Goal: Task Accomplishment & Management: Complete application form

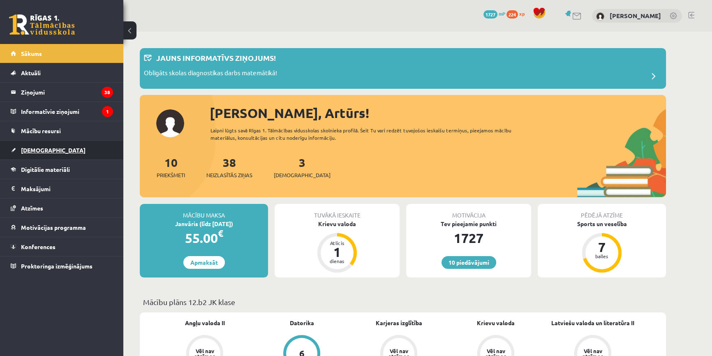
click at [24, 150] on span "[DEMOGRAPHIC_DATA]" at bounding box center [53, 149] width 65 height 7
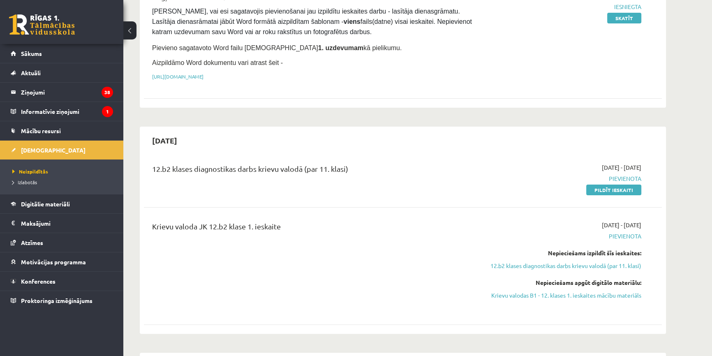
scroll to position [261, 0]
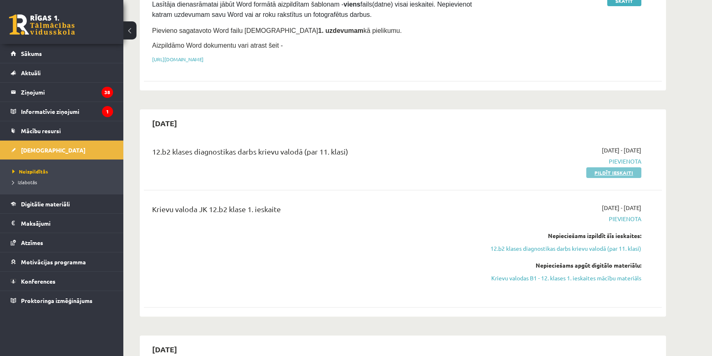
click at [600, 172] on link "Pildīt ieskaiti" at bounding box center [613, 172] width 55 height 11
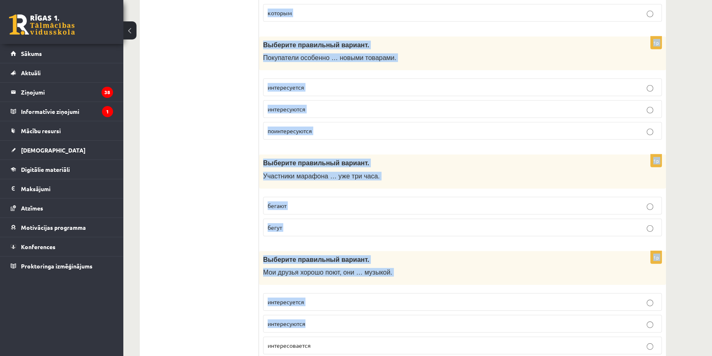
scroll to position [3170, 0]
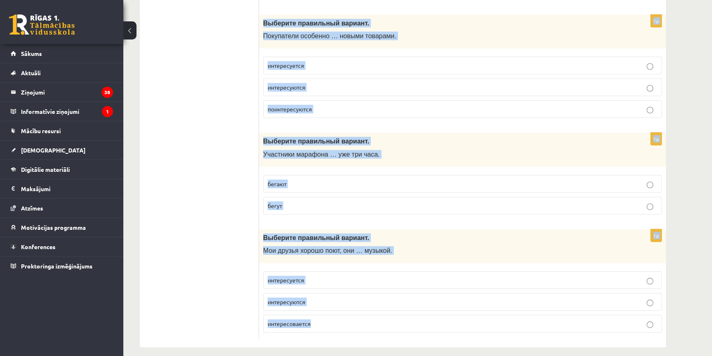
drag, startPoint x: 263, startPoint y: 51, endPoint x: 518, endPoint y: 292, distance: 351.0
copy form "Loremips dolorsitam consect. Adipisc elit seddo …, eiusm tempor inc utlabore? e…"
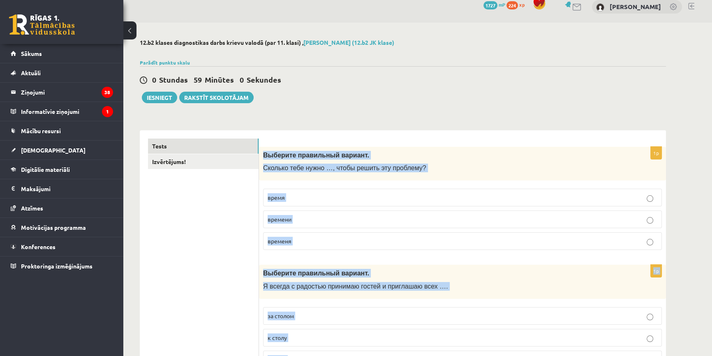
scroll to position [0, 0]
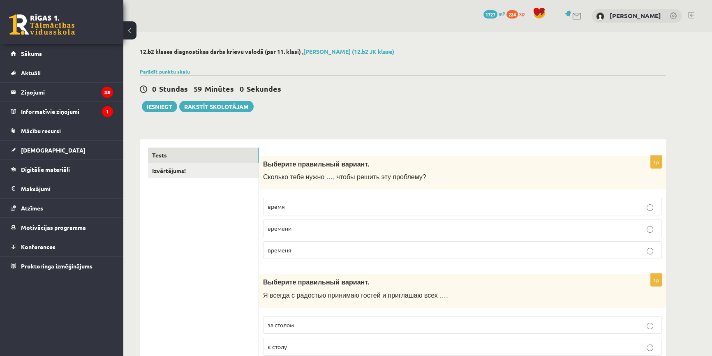
click at [404, 92] on div "0 Stundas 59 Minūtes 0 Sekundes" at bounding box center [403, 89] width 526 height 11
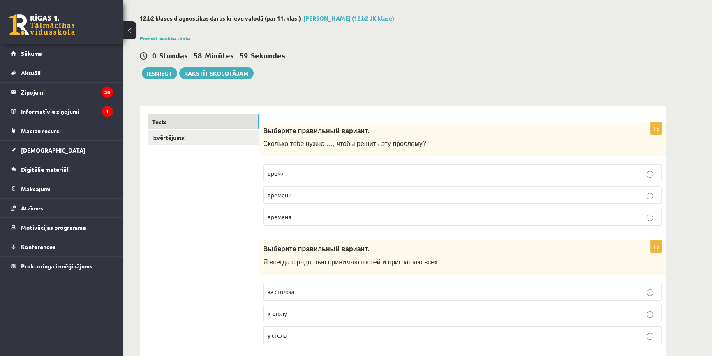
scroll to position [37, 0]
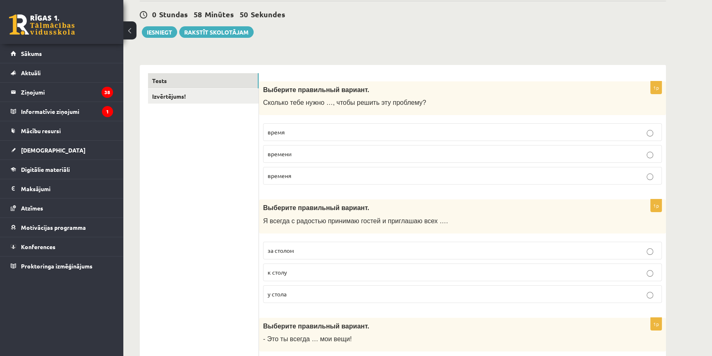
click at [315, 155] on p "времени" at bounding box center [463, 154] width 390 height 9
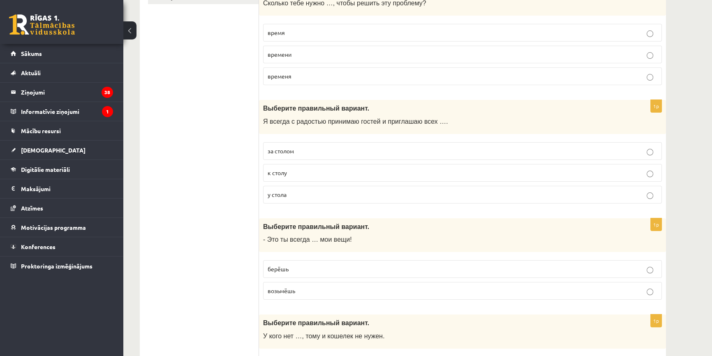
scroll to position [187, 0]
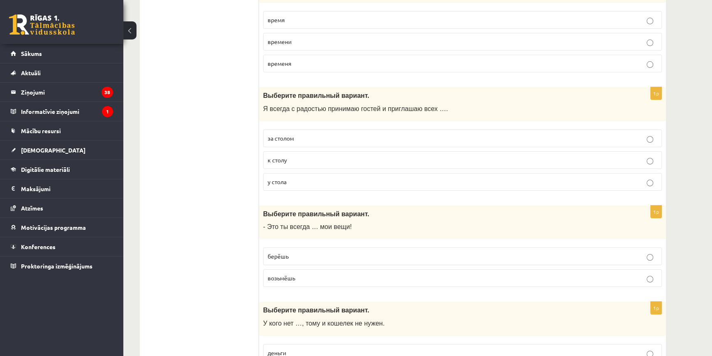
click at [274, 158] on span "к столу" at bounding box center [277, 159] width 19 height 7
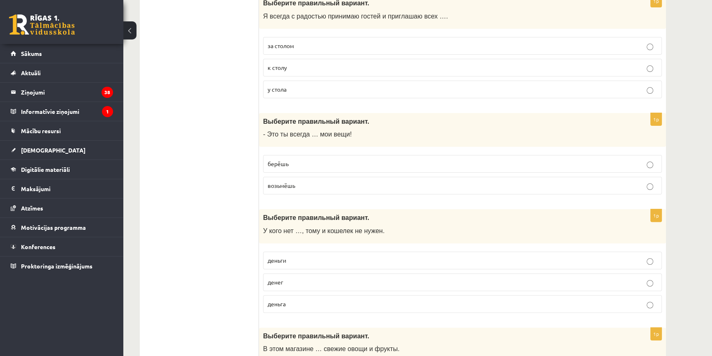
scroll to position [299, 0]
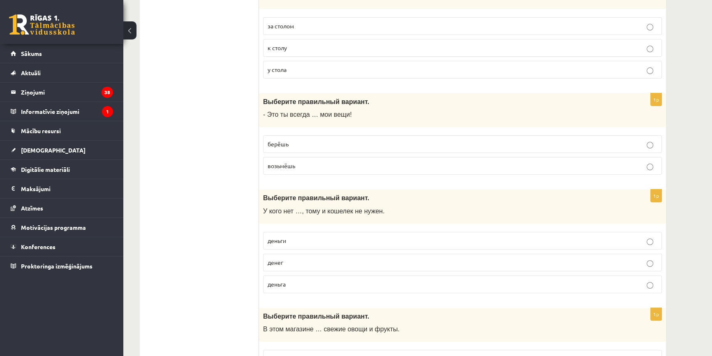
click at [293, 144] on p "берёшь" at bounding box center [463, 144] width 390 height 9
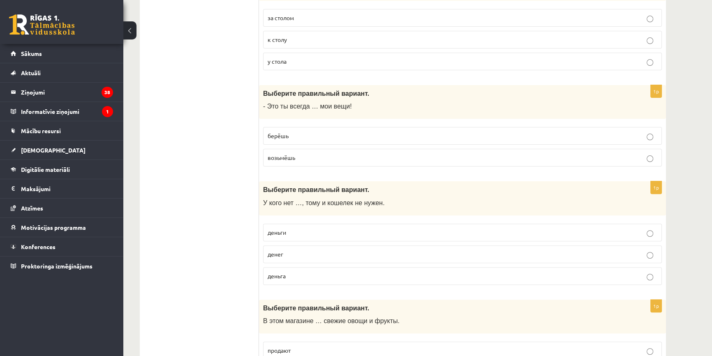
scroll to position [374, 0]
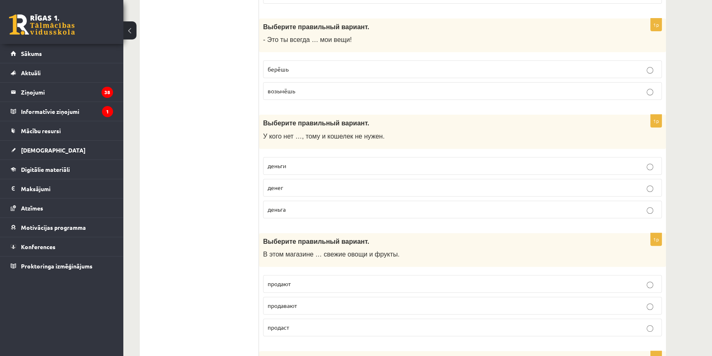
click at [292, 185] on p "денег" at bounding box center [463, 187] width 390 height 9
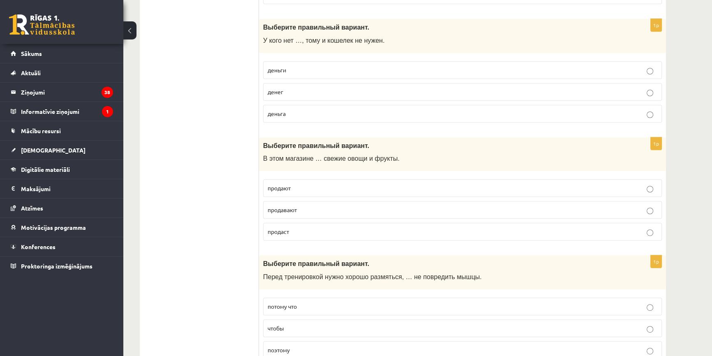
scroll to position [485, 0]
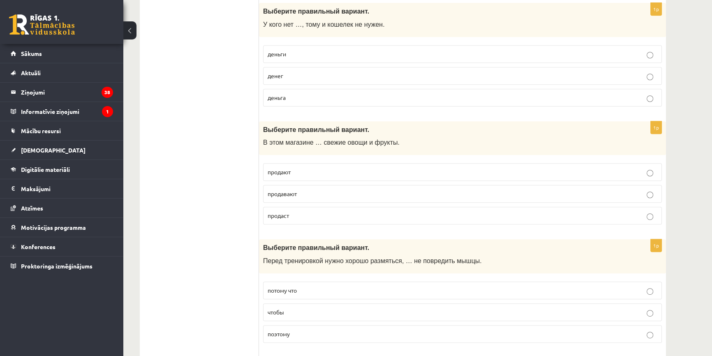
click at [301, 189] on p "продавают" at bounding box center [463, 193] width 390 height 9
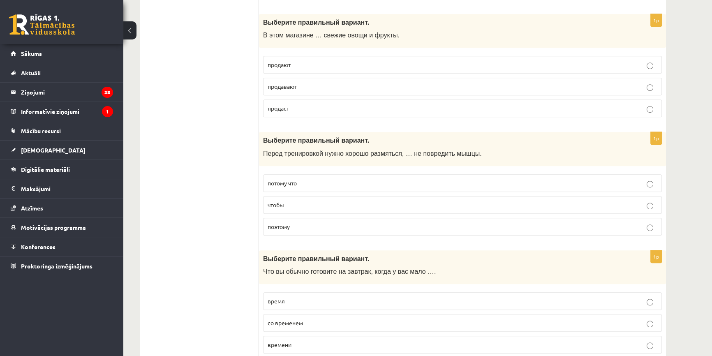
scroll to position [635, 0]
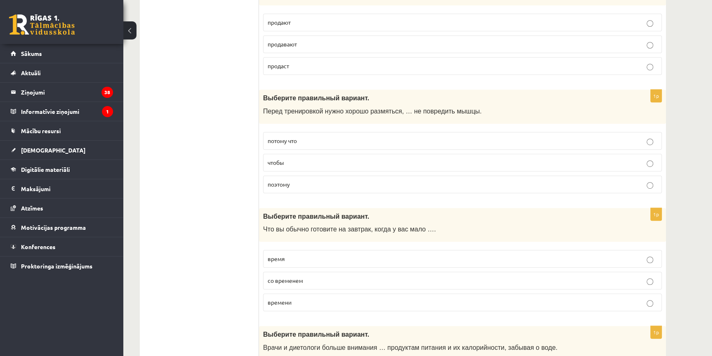
click at [312, 163] on p "чтобы" at bounding box center [463, 162] width 390 height 9
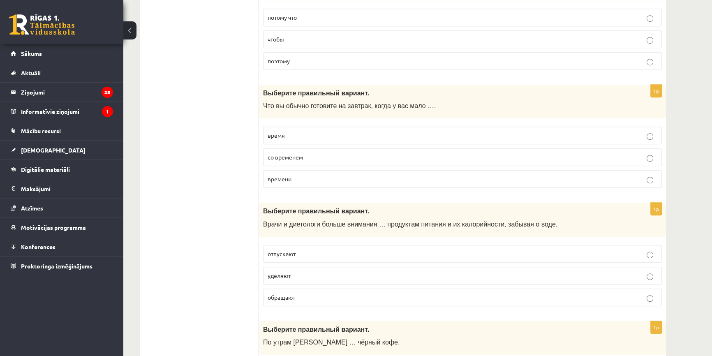
scroll to position [785, 0]
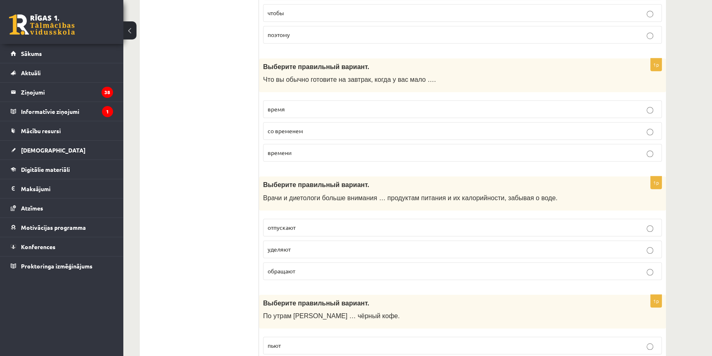
click at [275, 149] on span "времени" at bounding box center [280, 152] width 24 height 7
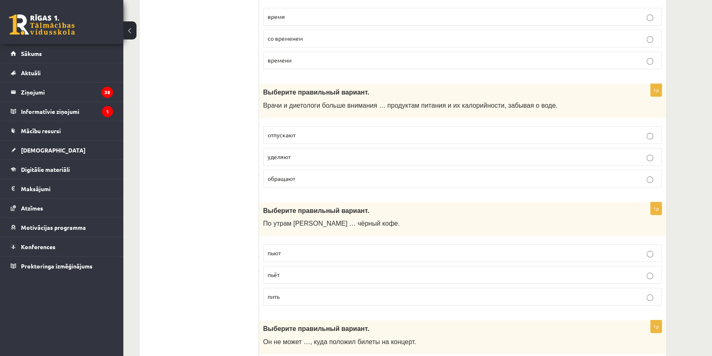
scroll to position [934, 0]
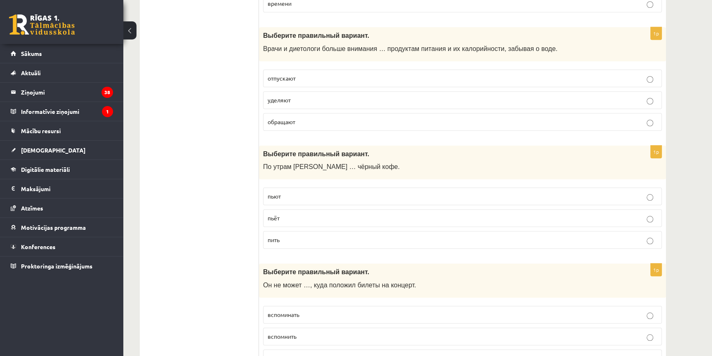
click at [275, 99] on span "уделяют" at bounding box center [279, 99] width 23 height 7
click at [287, 217] on p "пьёт" at bounding box center [463, 218] width 390 height 9
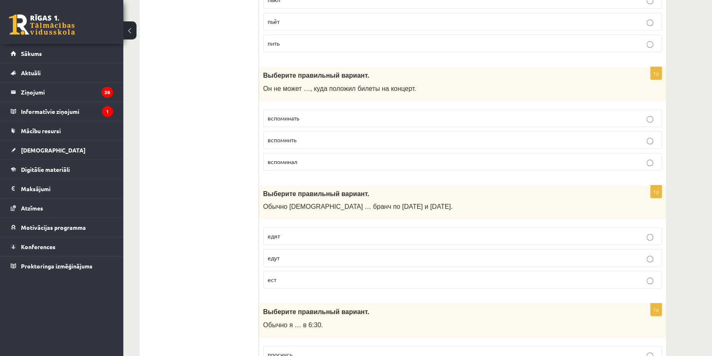
scroll to position [1158, 0]
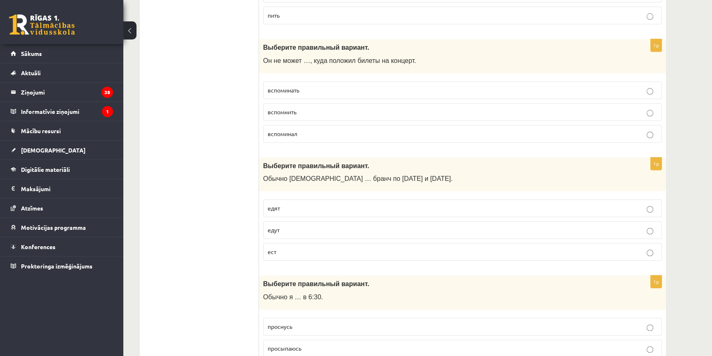
click at [291, 86] on p "вспоминать" at bounding box center [463, 90] width 390 height 9
click at [291, 109] on span "вспомнить" at bounding box center [282, 111] width 29 height 7
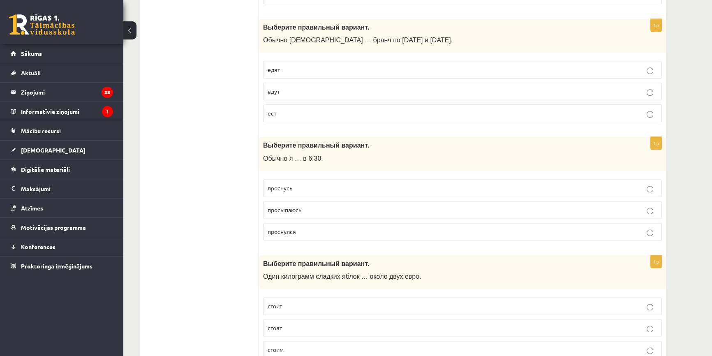
scroll to position [1308, 0]
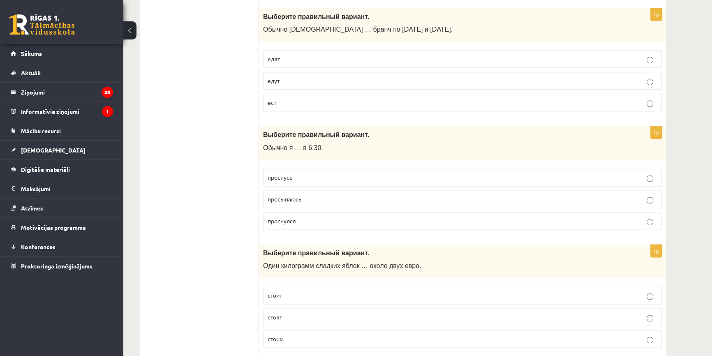
click at [285, 55] on p "едят" at bounding box center [463, 59] width 390 height 9
click at [298, 72] on label "едут" at bounding box center [462, 81] width 399 height 18
drag, startPoint x: 288, startPoint y: 62, endPoint x: 259, endPoint y: 71, distance: 30.7
click at [287, 62] on label "едят" at bounding box center [462, 59] width 399 height 18
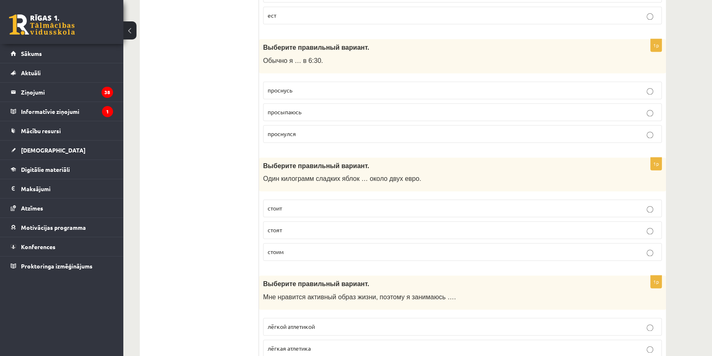
scroll to position [1420, 0]
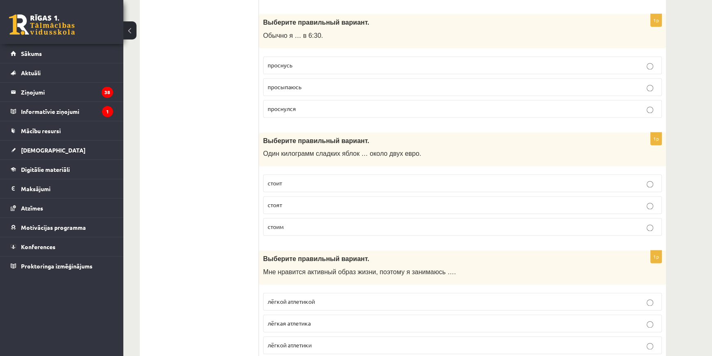
click at [275, 86] on p "просыпаюсь" at bounding box center [463, 87] width 390 height 9
drag, startPoint x: 274, startPoint y: 180, endPoint x: 220, endPoint y: 179, distance: 53.4
click at [273, 180] on span "стоит" at bounding box center [275, 182] width 14 height 7
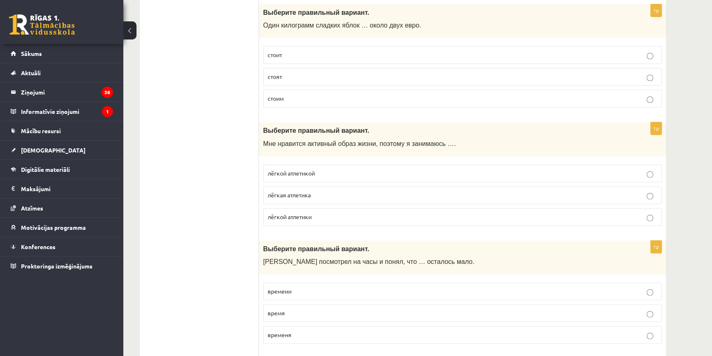
scroll to position [1569, 0]
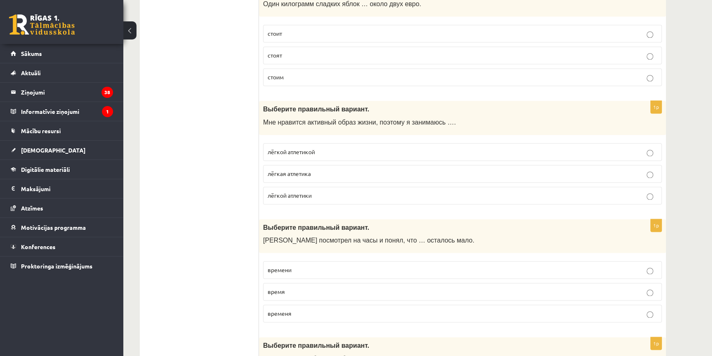
click at [331, 153] on label "лёгкой атлетикой" at bounding box center [462, 152] width 399 height 18
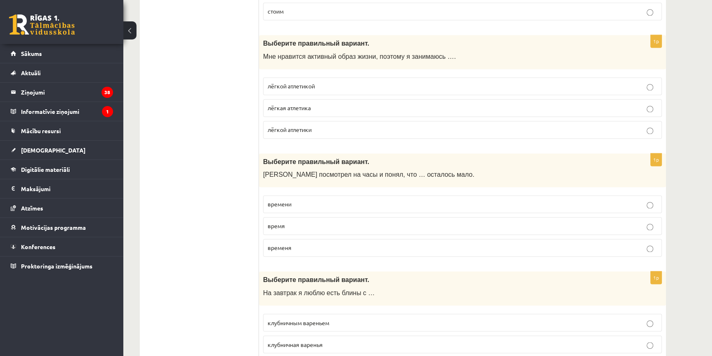
scroll to position [1719, 0]
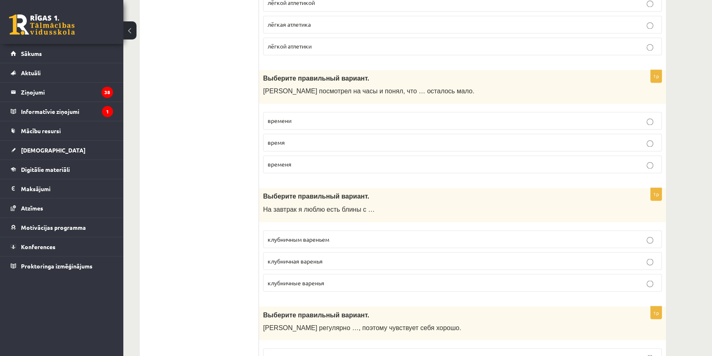
click at [295, 116] on p "времени" at bounding box center [463, 120] width 390 height 9
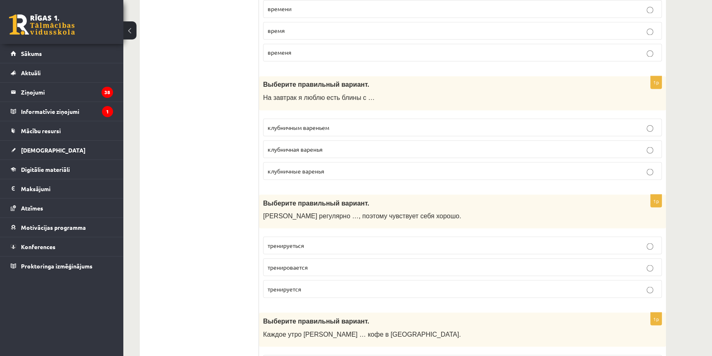
scroll to position [1831, 0]
click at [347, 122] on p "клубничным вареньем" at bounding box center [463, 126] width 390 height 9
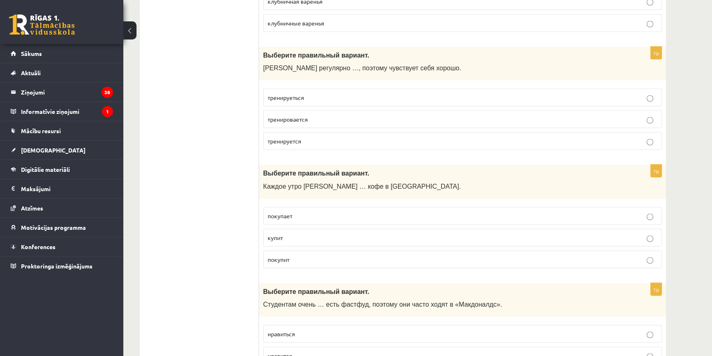
scroll to position [1980, 0]
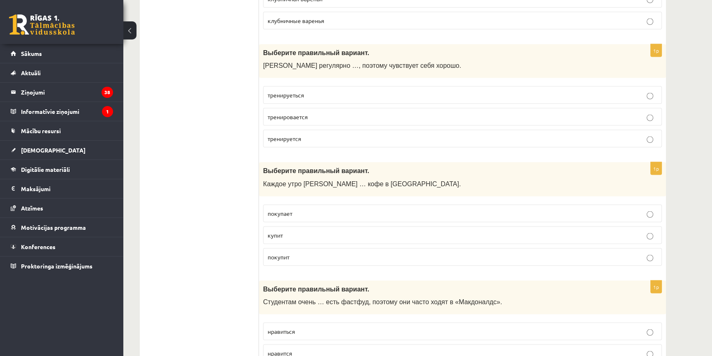
click at [327, 91] on p "тренируеться" at bounding box center [463, 95] width 390 height 9
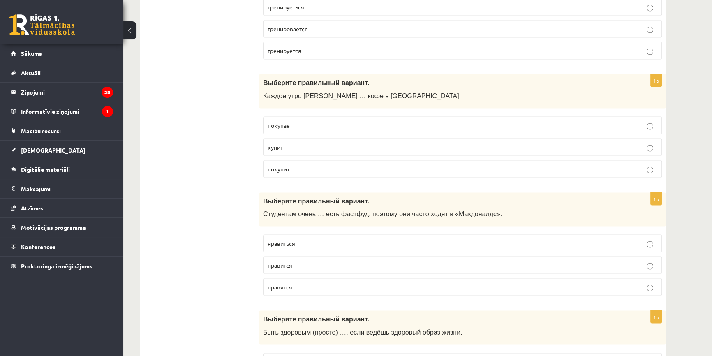
scroll to position [2092, 0]
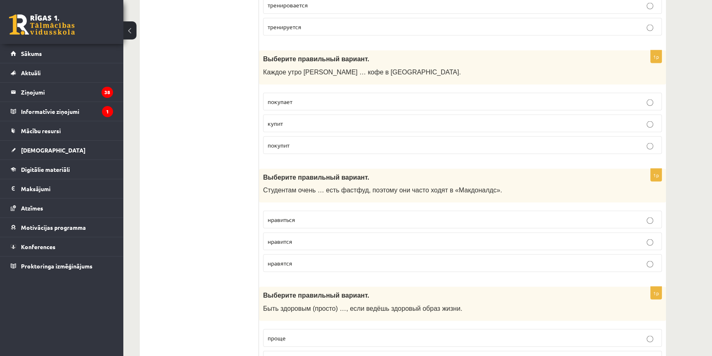
click at [312, 97] on p "покупает" at bounding box center [463, 101] width 390 height 9
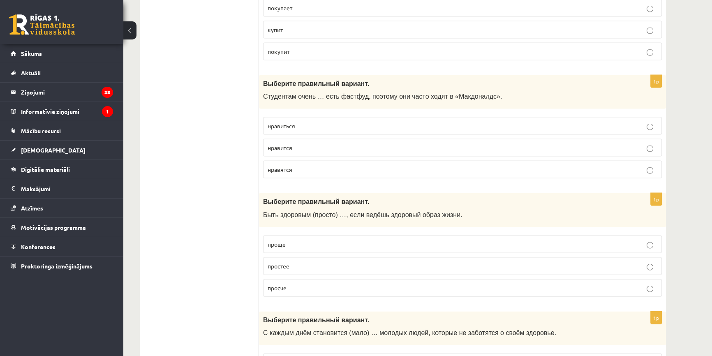
scroll to position [2204, 0]
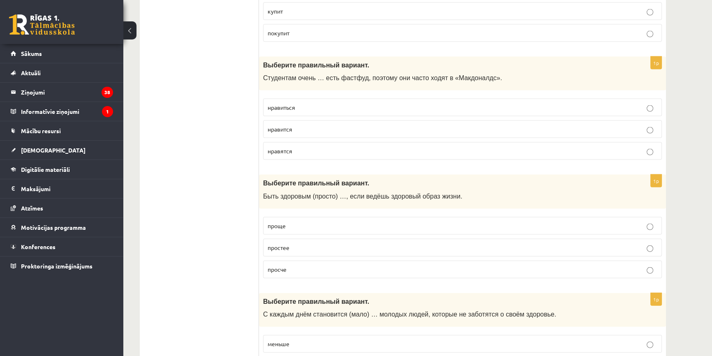
click at [277, 147] on span "нравятся" at bounding box center [280, 150] width 25 height 7
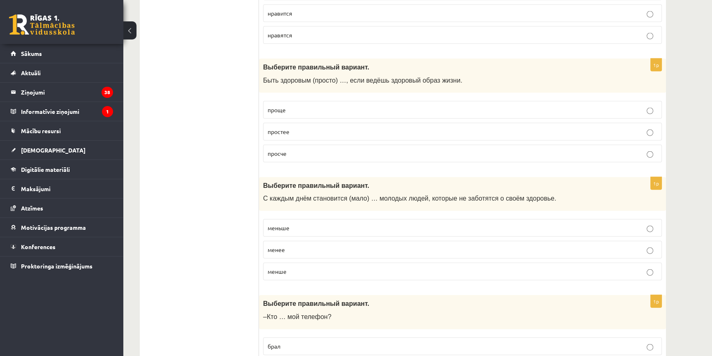
scroll to position [2354, 0]
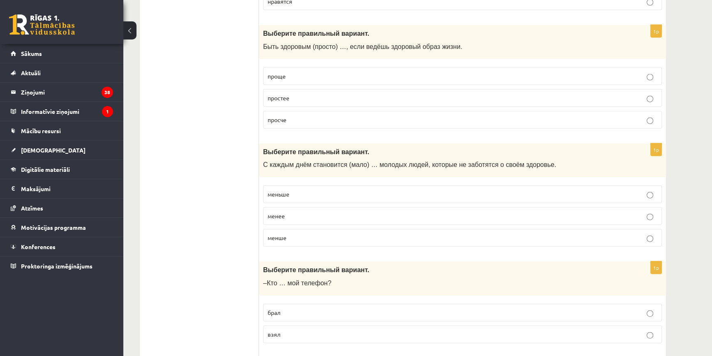
click at [293, 72] on p "проще" at bounding box center [463, 76] width 390 height 9
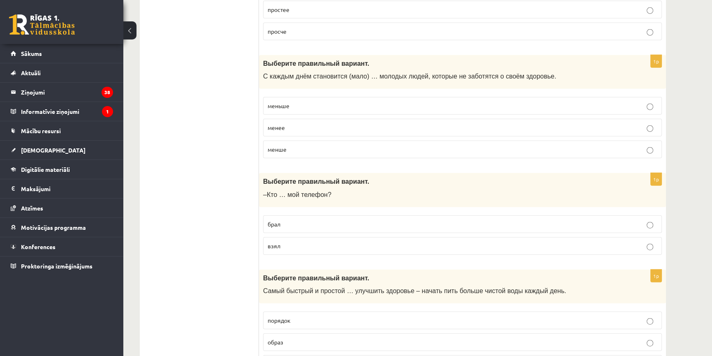
scroll to position [2466, 0]
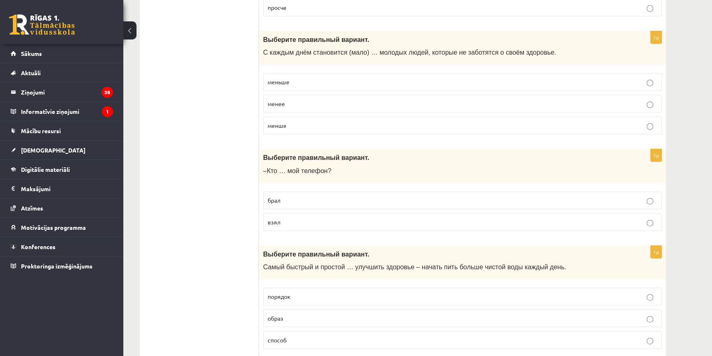
click at [290, 78] on p "меньше" at bounding box center [463, 82] width 390 height 9
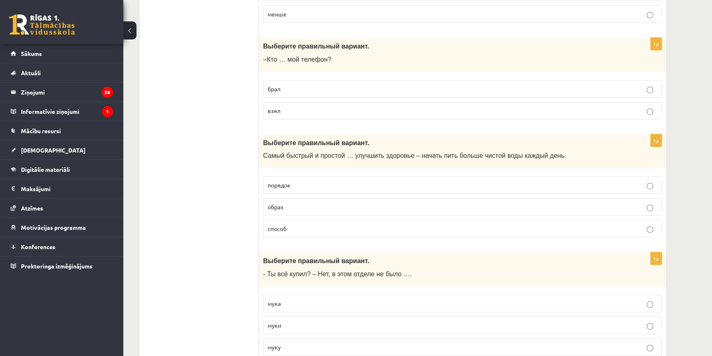
scroll to position [2578, 0]
click at [275, 106] on span "взял" at bounding box center [274, 109] width 13 height 7
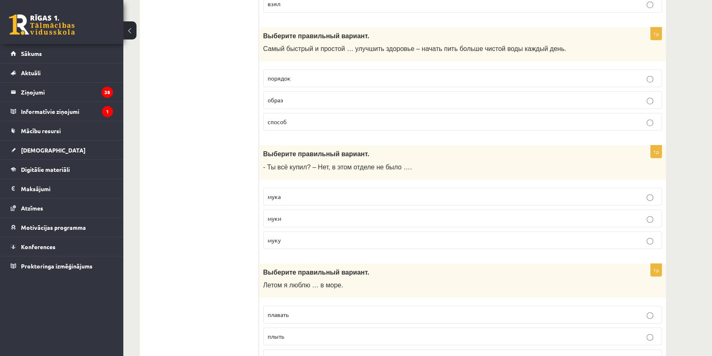
scroll to position [2690, 0]
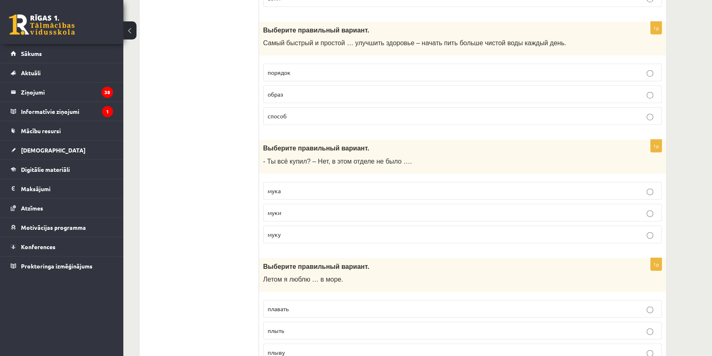
click at [286, 112] on p "способ" at bounding box center [463, 116] width 390 height 9
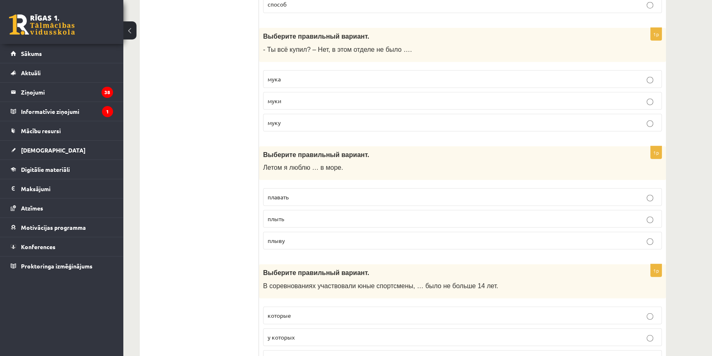
scroll to position [2803, 0]
click at [275, 118] on span "муку" at bounding box center [274, 121] width 13 height 7
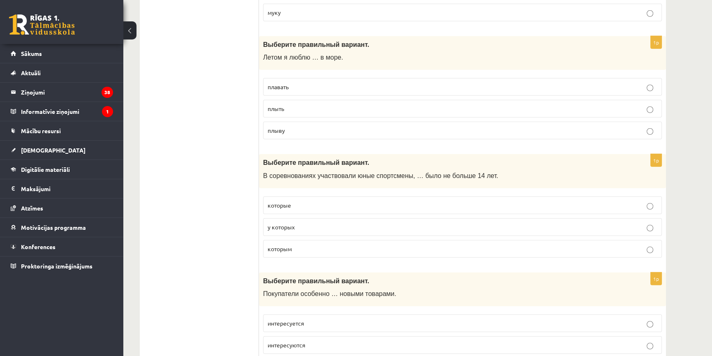
scroll to position [2914, 0]
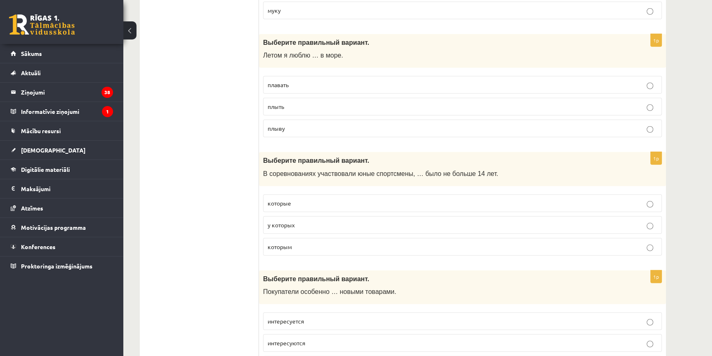
drag, startPoint x: 296, startPoint y: 72, endPoint x: 254, endPoint y: 86, distance: 44.3
click at [294, 76] on label "плавать" at bounding box center [462, 85] width 399 height 18
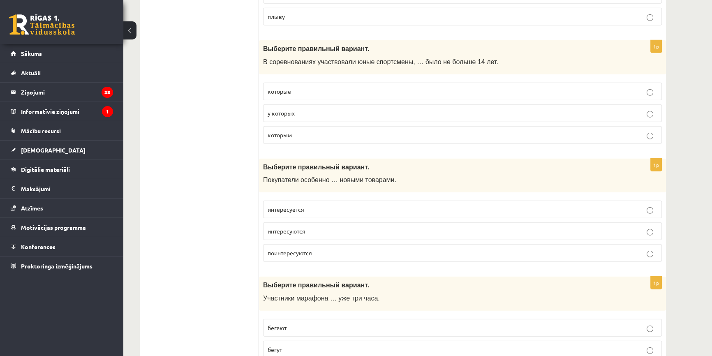
scroll to position [3027, 0]
click at [277, 131] on span "которым" at bounding box center [280, 134] width 24 height 7
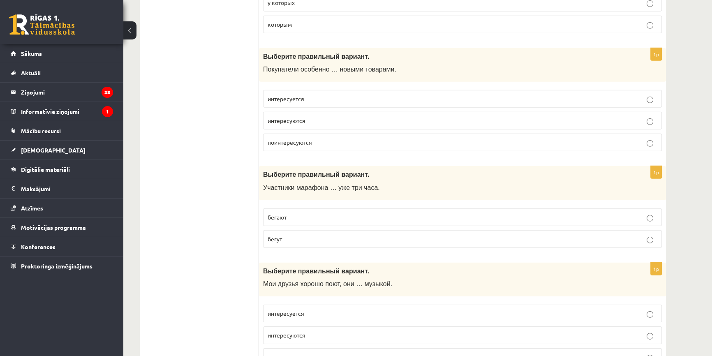
scroll to position [3139, 0]
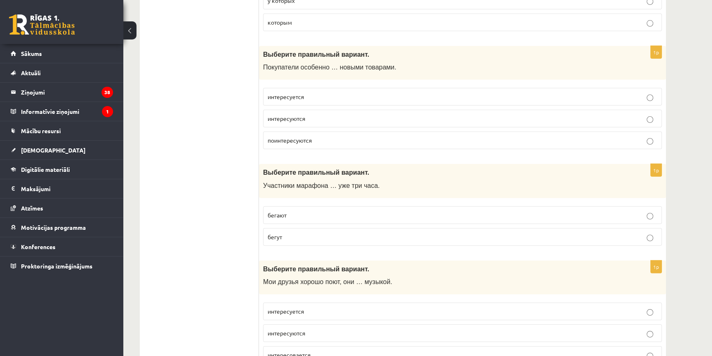
click at [285, 136] on span "поинтересуются" at bounding box center [290, 139] width 44 height 7
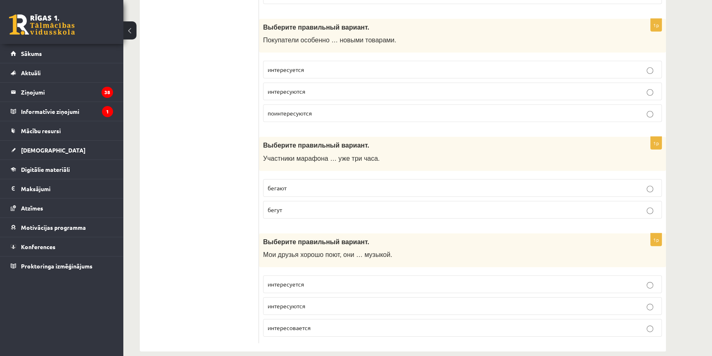
scroll to position [3170, 0]
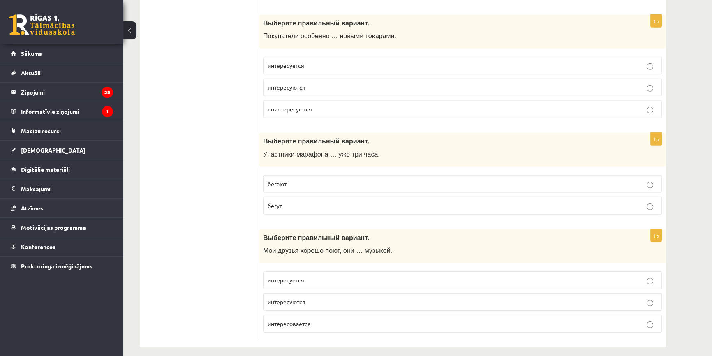
click at [284, 201] on p "бегут" at bounding box center [463, 205] width 390 height 9
click at [310, 320] on span "интересовается" at bounding box center [289, 323] width 43 height 7
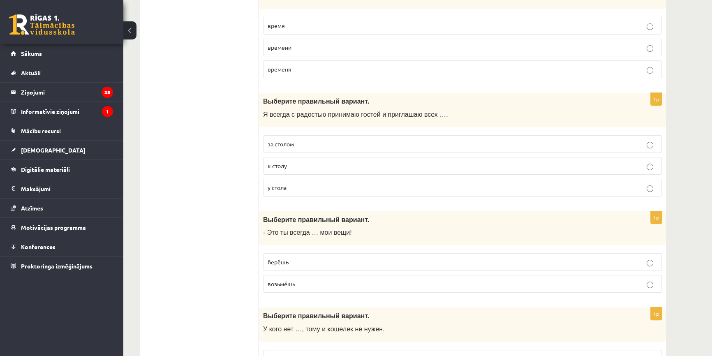
scroll to position [0, 0]
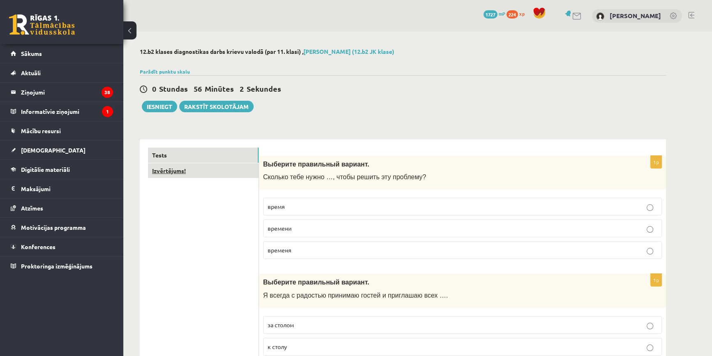
click at [177, 173] on link "Izvērtējums!" at bounding box center [203, 170] width 111 height 15
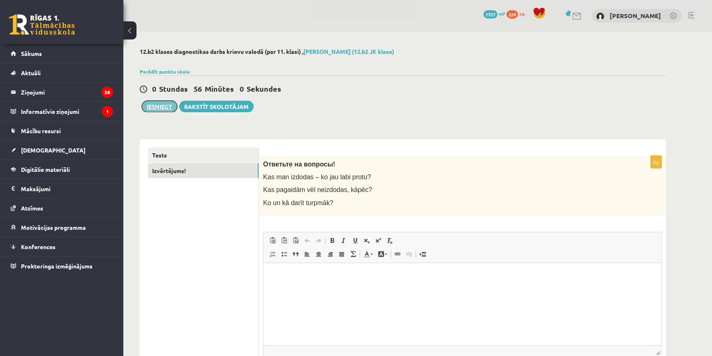
click at [152, 108] on button "Iesniegt" at bounding box center [159, 107] width 35 height 12
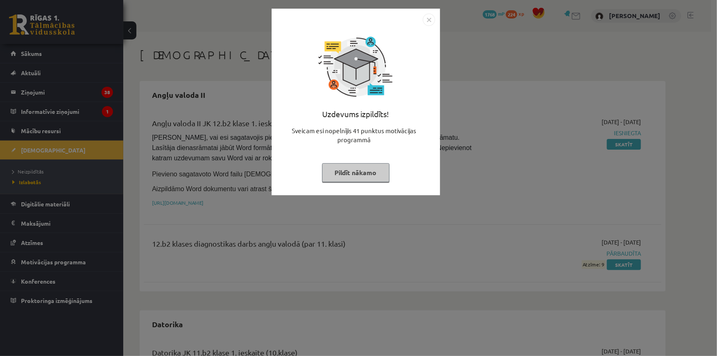
click at [433, 19] on img "Close" at bounding box center [429, 20] width 12 height 12
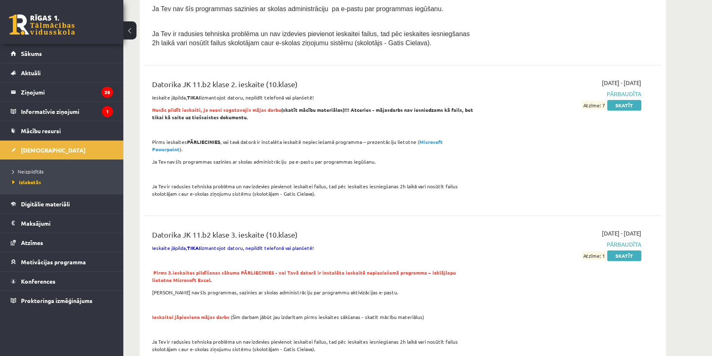
scroll to position [448, 0]
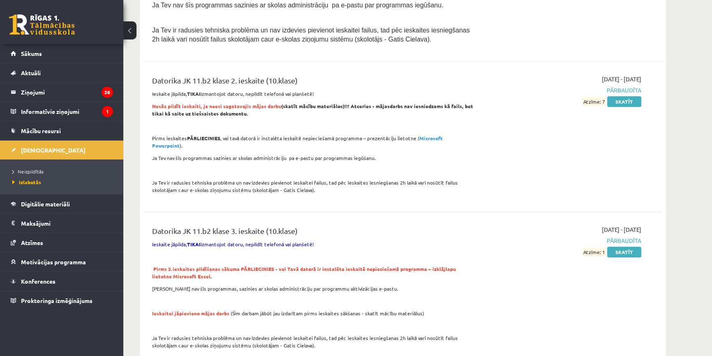
click at [33, 166] on li "Neizpildītās" at bounding box center [63, 171] width 103 height 11
click at [31, 169] on span "Neizpildītās" at bounding box center [30, 171] width 36 height 7
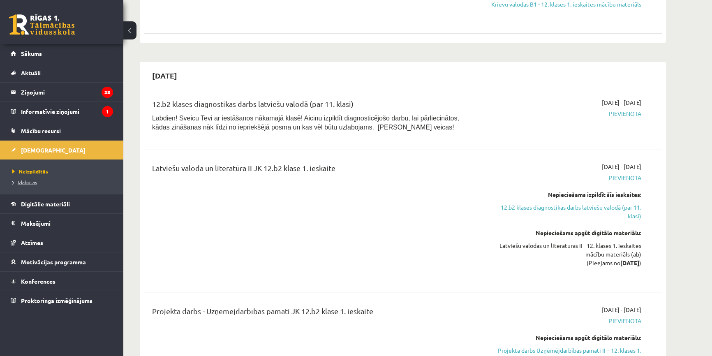
click at [24, 182] on span "Izlabotās" at bounding box center [24, 182] width 25 height 7
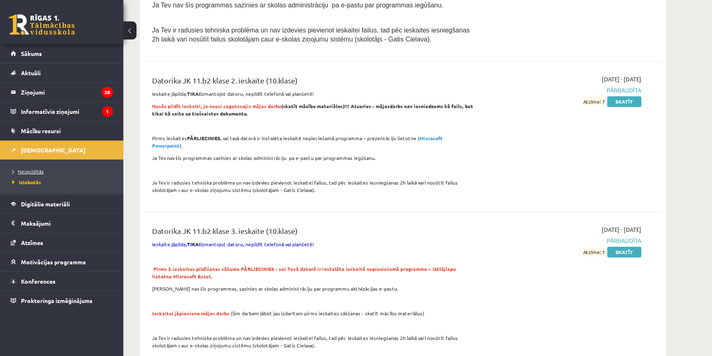
click at [28, 170] on span "Neizpildītās" at bounding box center [27, 171] width 31 height 7
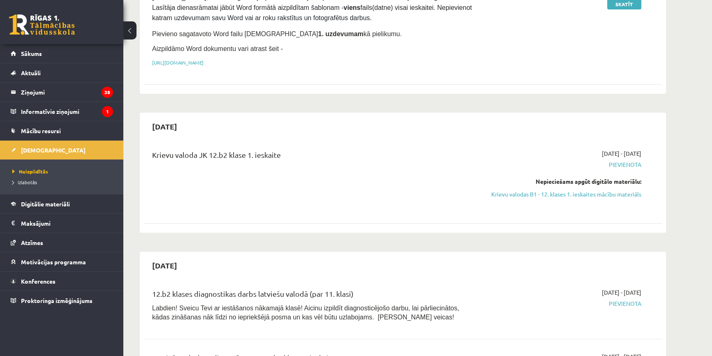
scroll to position [261, 0]
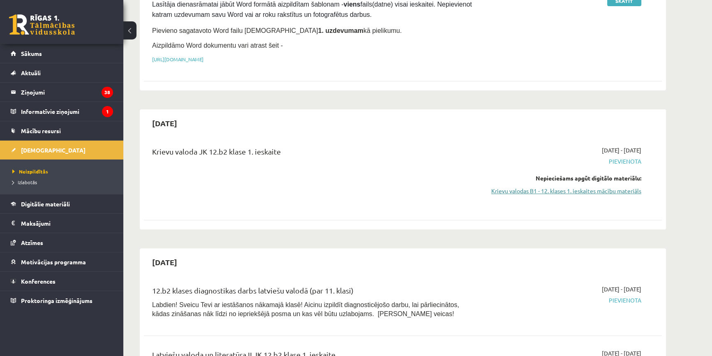
click at [544, 189] on link "Krievu valodas B1 - 12. klases 1. ieskaites mācību materiāls" at bounding box center [563, 191] width 155 height 9
click at [553, 191] on link "Krievu valodas B1 - 12. klases 1. ieskaites mācību materiāls" at bounding box center [563, 191] width 155 height 9
